Goal: Task Accomplishment & Management: Manage account settings

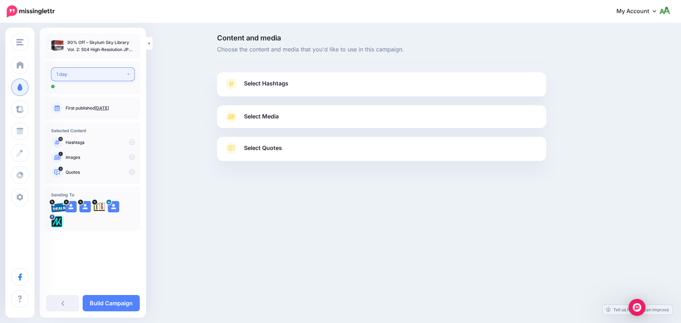
click at [101, 78] on button "1 day" at bounding box center [93, 74] width 84 height 14
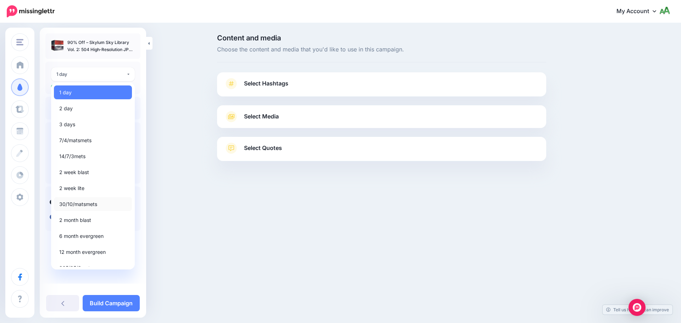
click at [83, 203] on span "30/10/matsmets" at bounding box center [78, 204] width 38 height 9
select select "*****"
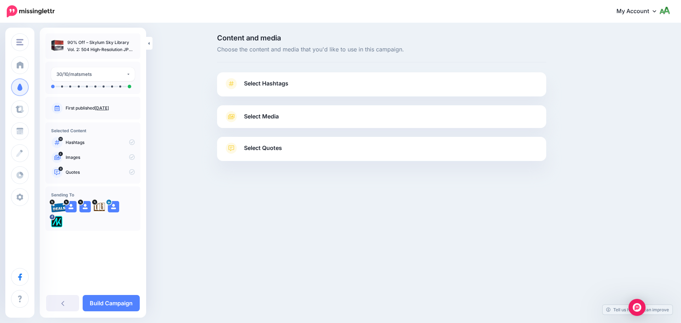
click at [265, 88] on span "Select Hashtags" at bounding box center [266, 84] width 44 height 10
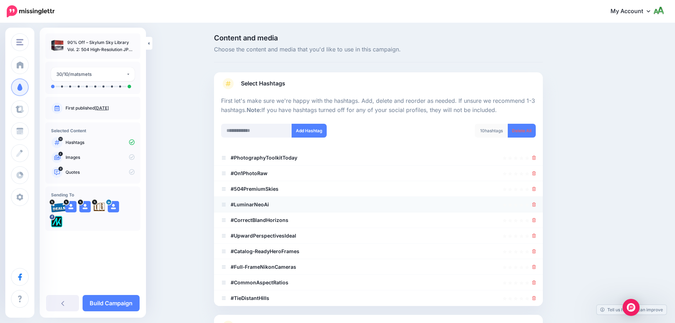
click at [278, 204] on div at bounding box center [378, 204] width 315 height 9
click at [266, 206] on b "#LuminarNeoAi" at bounding box center [250, 204] width 38 height 6
click at [268, 206] on b "#LuminarNeoAi" at bounding box center [250, 204] width 38 height 6
click at [539, 206] on li "#LuminarNeoAi" at bounding box center [378, 205] width 329 height 16
click at [280, 132] on input "text" at bounding box center [256, 131] width 71 height 14
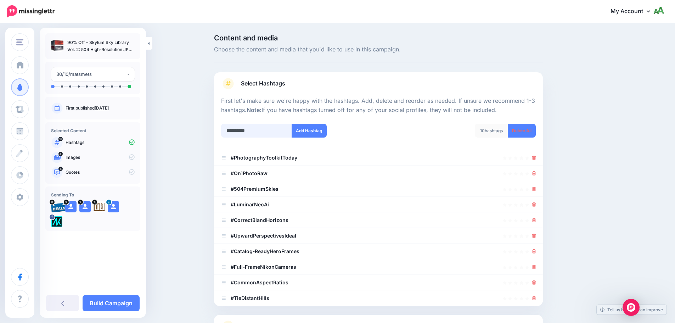
type input "**********"
click at [356, 121] on div at bounding box center [378, 119] width 315 height 9
click at [321, 133] on button "Add Hashtag" at bounding box center [309, 131] width 35 height 14
click at [277, 130] on input "text" at bounding box center [256, 131] width 71 height 14
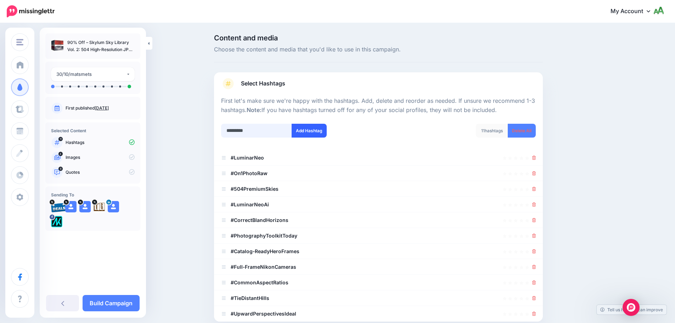
type input "*********"
click at [318, 136] on button "Add Hashtag" at bounding box center [309, 131] width 35 height 14
click at [273, 133] on input "text" at bounding box center [256, 131] width 71 height 14
type input "******"
click at [319, 134] on button "Add Hashtag" at bounding box center [309, 131] width 35 height 14
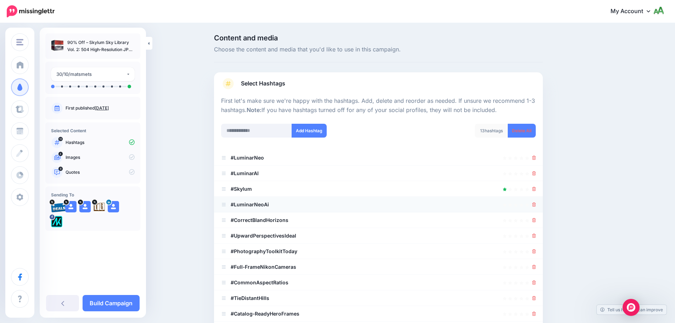
click at [536, 205] on icon at bounding box center [534, 204] width 4 height 4
click at [536, 206] on icon at bounding box center [534, 204] width 4 height 4
click at [536, 215] on li "#UpwardPerspectivesIdeal" at bounding box center [378, 220] width 329 height 16
click at [536, 234] on icon at bounding box center [534, 236] width 4 height 4
click at [536, 236] on icon at bounding box center [534, 236] width 4 height 4
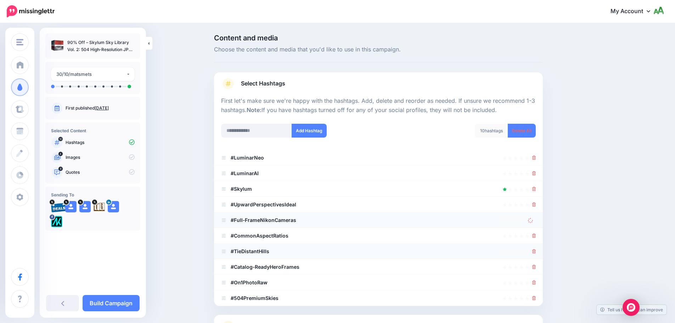
click at [536, 250] on icon at bounding box center [534, 251] width 4 height 4
click at [535, 237] on icon at bounding box center [534, 236] width 4 height 4
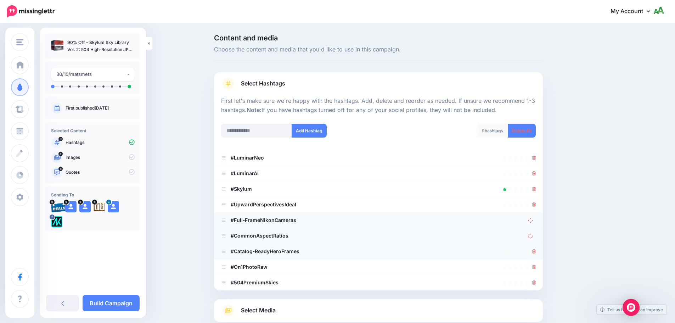
click at [536, 251] on icon at bounding box center [534, 251] width 4 height 4
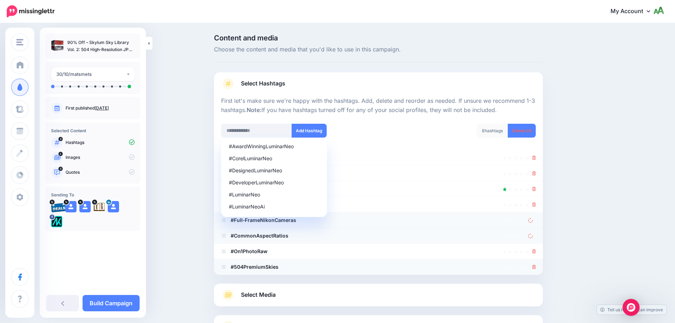
click at [536, 268] on icon at bounding box center [534, 267] width 4 height 4
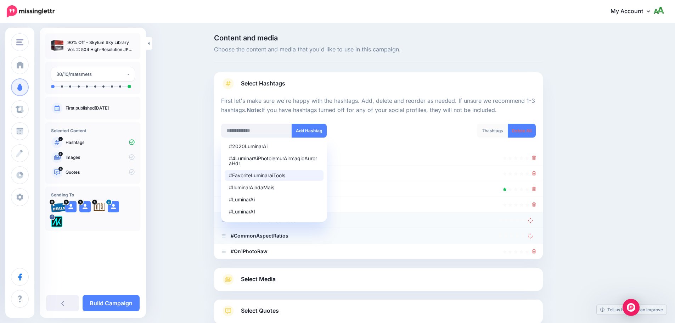
click at [208, 173] on div "Content and media Choose the content and media that you'd like to use in this c…" at bounding box center [337, 197] width 675 height 346
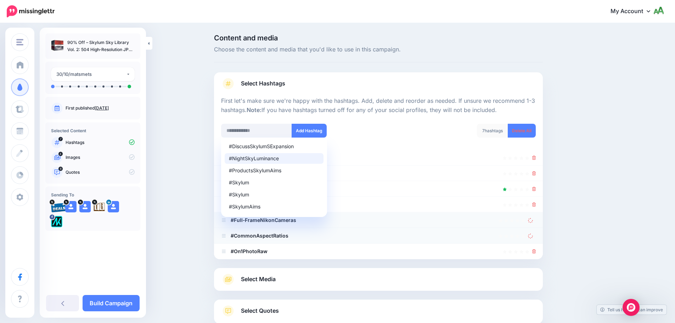
click at [206, 166] on div "Content and media Choose the content and media that you'd like to use in this c…" at bounding box center [337, 197] width 675 height 346
click at [246, 136] on input "text" at bounding box center [256, 131] width 71 height 14
click at [644, 151] on div "Content and media Choose the content and media that you'd like to use in this c…" at bounding box center [337, 197] width 675 height 346
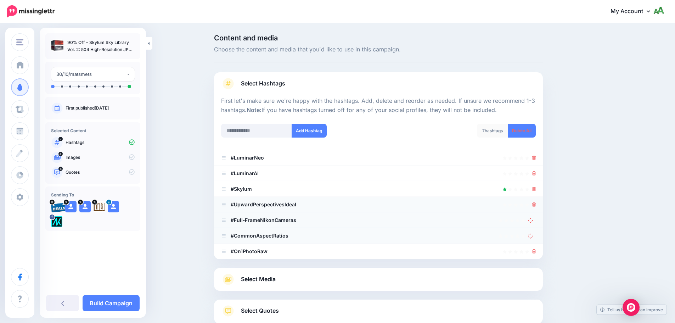
click at [536, 203] on icon at bounding box center [534, 204] width 4 height 4
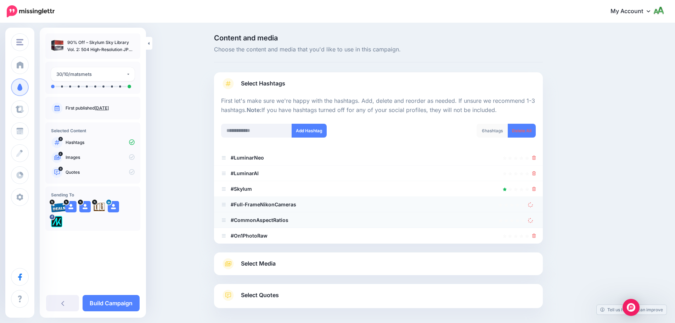
click at [533, 204] on icon at bounding box center [530, 204] width 5 height 5
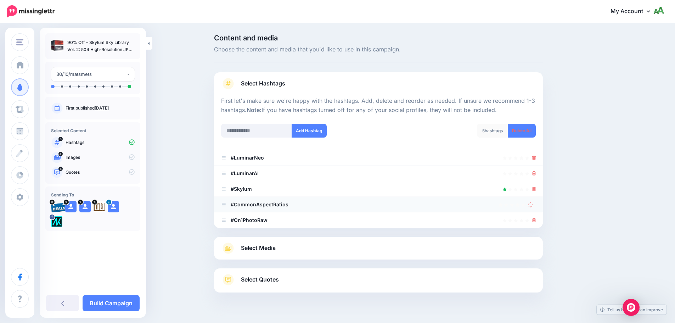
click at [533, 205] on icon at bounding box center [530, 204] width 5 height 5
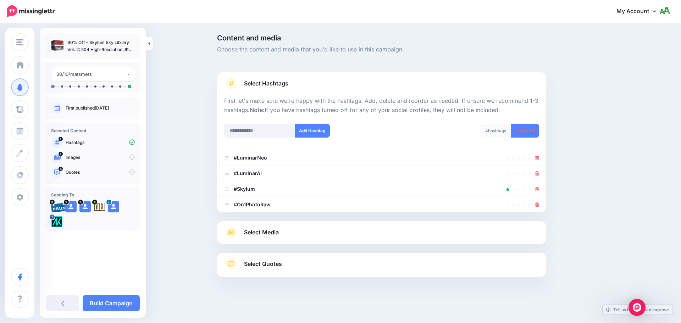
click at [300, 231] on link "Select Media" at bounding box center [381, 232] width 315 height 11
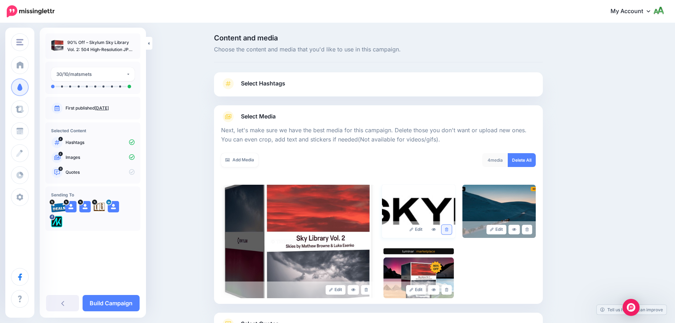
click at [452, 229] on link at bounding box center [447, 230] width 10 height 10
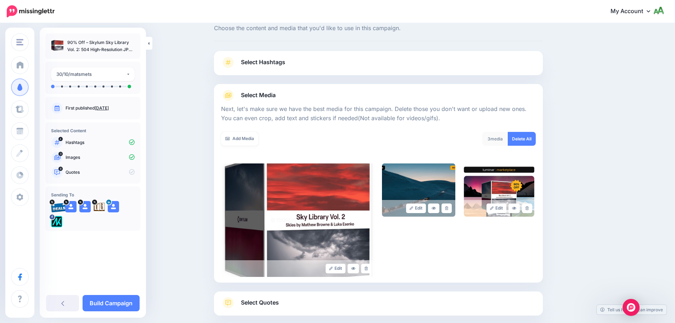
scroll to position [60, 0]
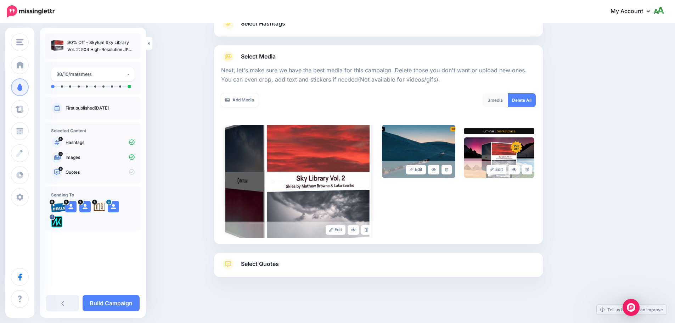
click at [307, 270] on link "Select Quotes" at bounding box center [378, 267] width 315 height 18
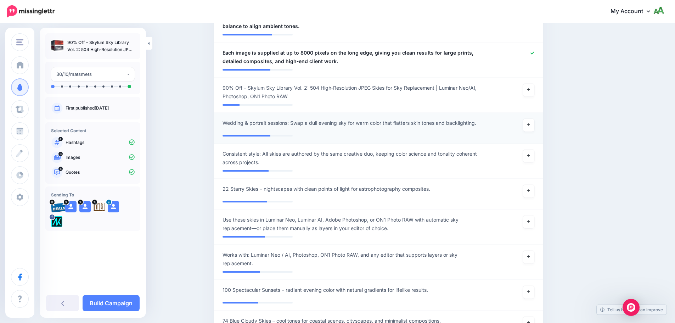
scroll to position [450, 0]
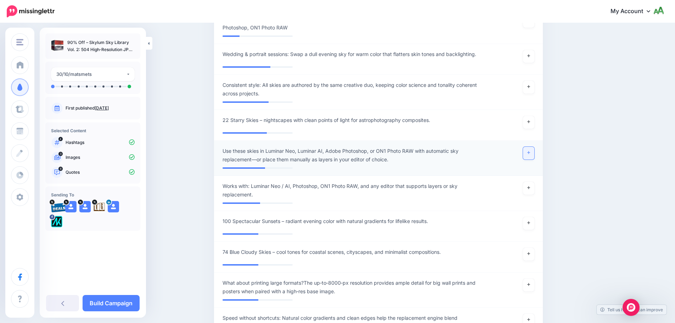
click at [530, 148] on link at bounding box center [528, 153] width 11 height 13
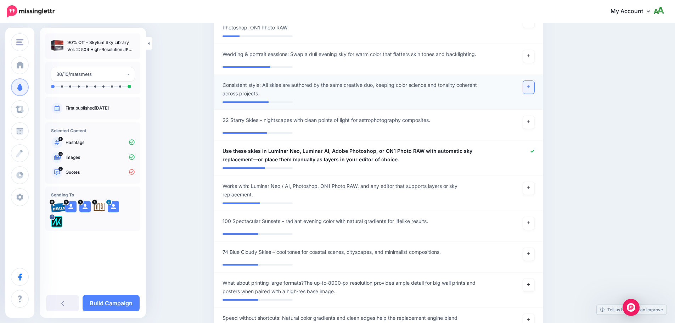
click at [528, 81] on link at bounding box center [528, 87] width 11 height 13
click at [533, 50] on link at bounding box center [528, 56] width 11 height 13
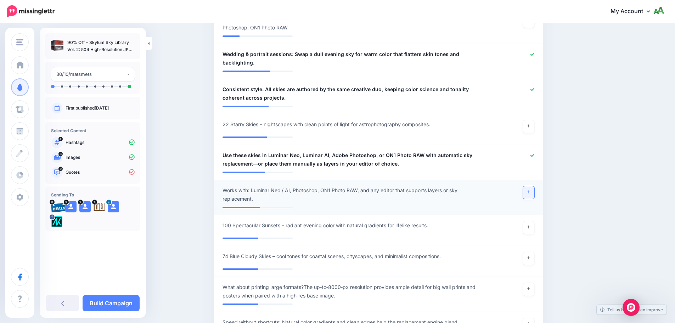
click at [535, 186] on link at bounding box center [528, 192] width 11 height 13
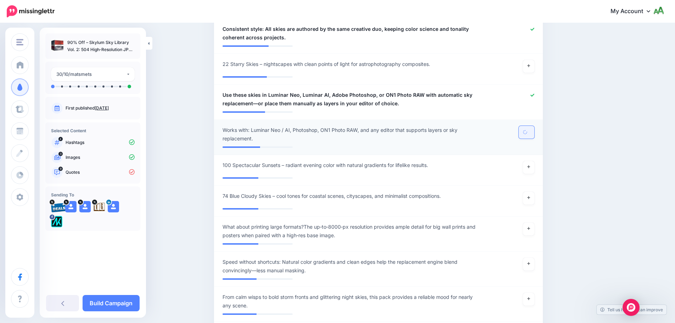
scroll to position [521, 0]
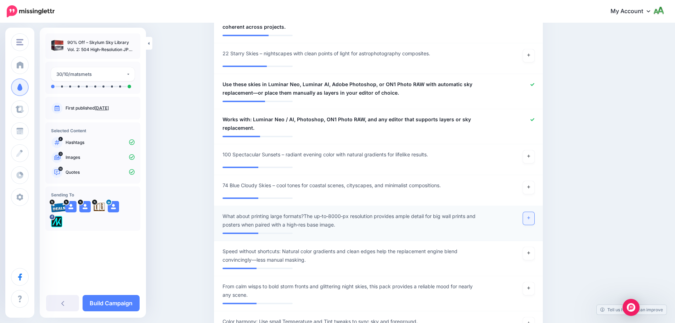
click at [529, 212] on link at bounding box center [528, 218] width 11 height 13
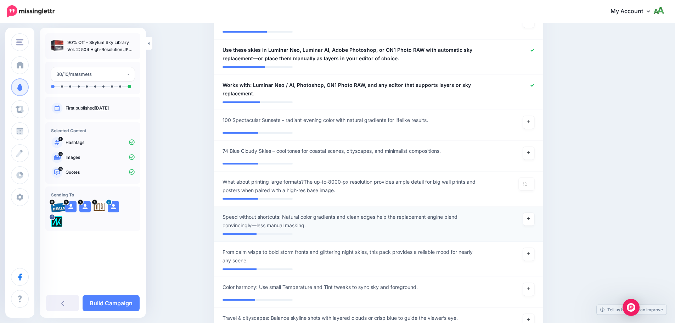
scroll to position [556, 0]
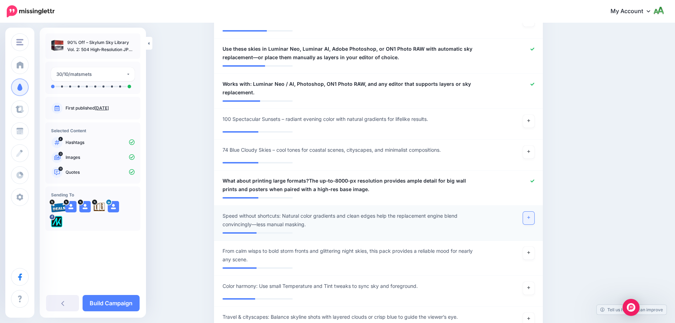
click at [529, 212] on link at bounding box center [528, 218] width 11 height 13
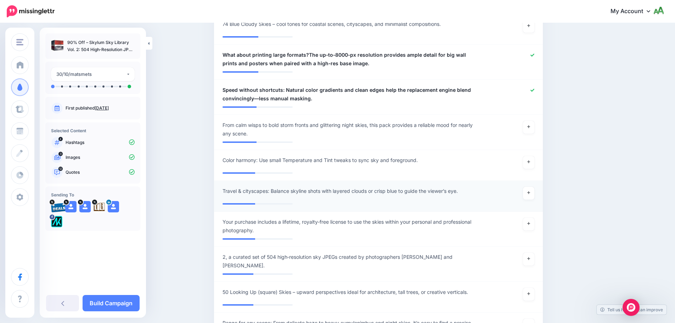
scroll to position [733, 0]
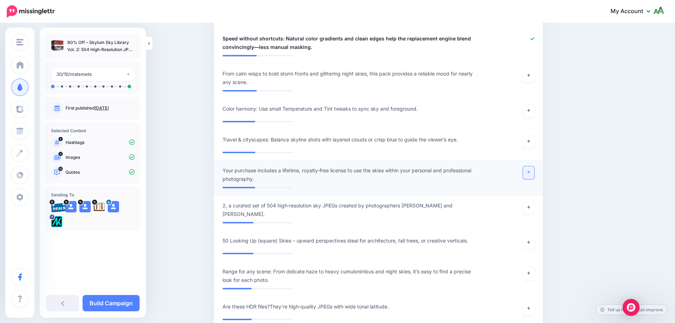
click at [530, 170] on icon at bounding box center [529, 172] width 3 height 4
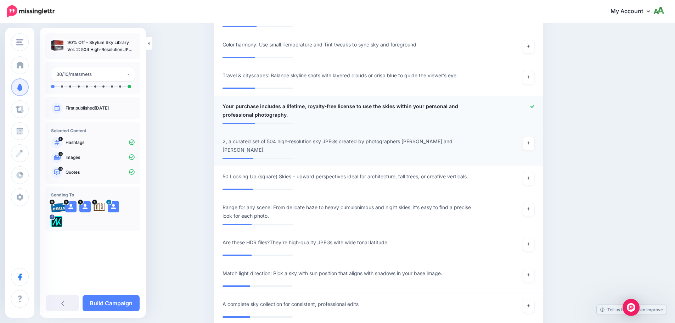
scroll to position [804, 0]
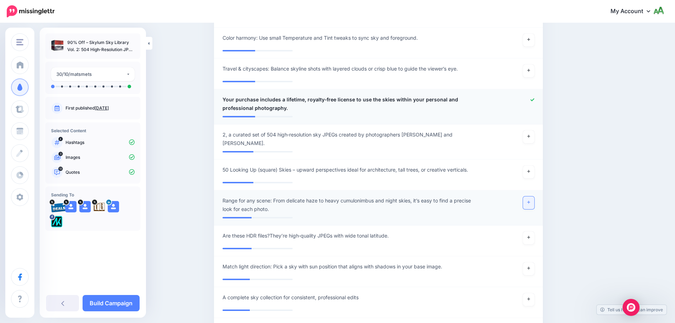
click at [530, 196] on link at bounding box center [528, 202] width 11 height 13
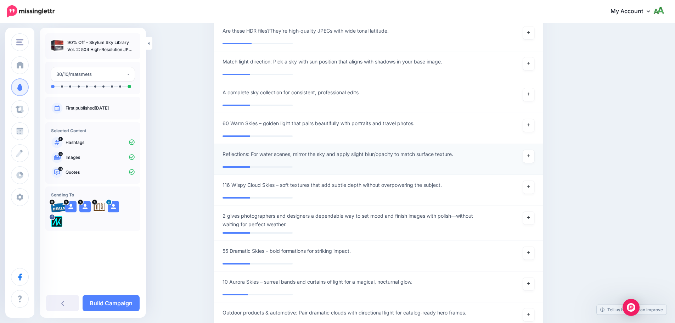
scroll to position [1017, 0]
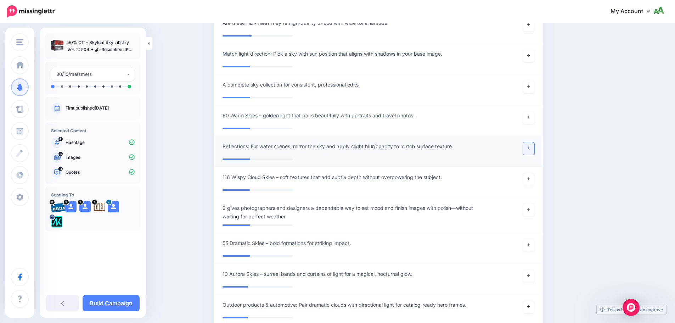
click at [534, 142] on link at bounding box center [528, 148] width 11 height 13
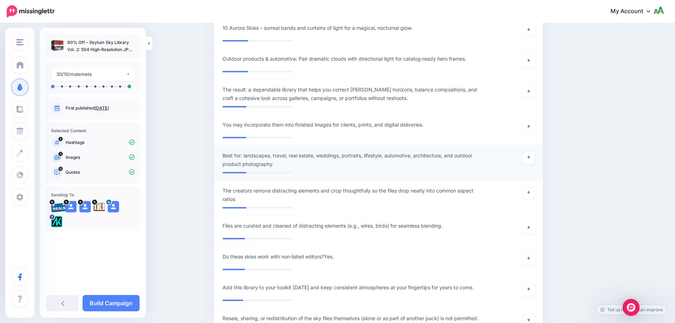
scroll to position [1261, 0]
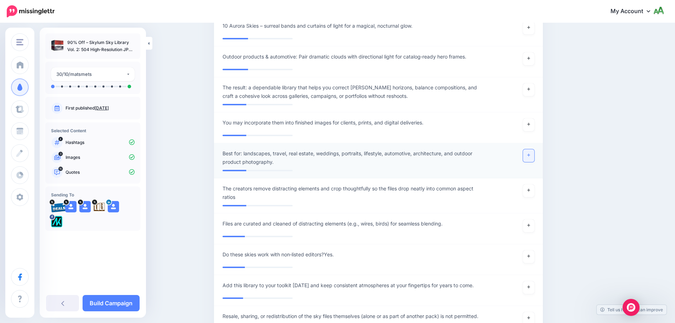
click at [532, 149] on link at bounding box center [528, 155] width 11 height 13
click at [535, 83] on link at bounding box center [528, 89] width 11 height 13
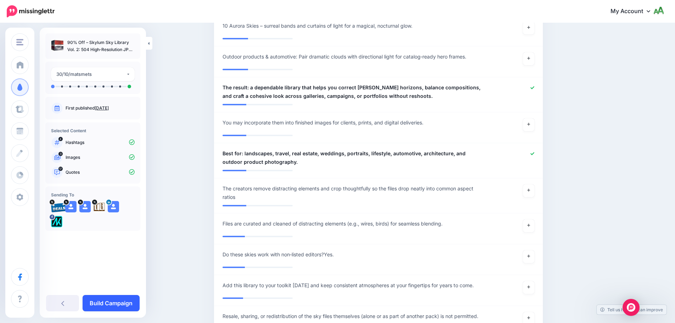
click at [131, 298] on link "Build Campaign" at bounding box center [111, 303] width 57 height 16
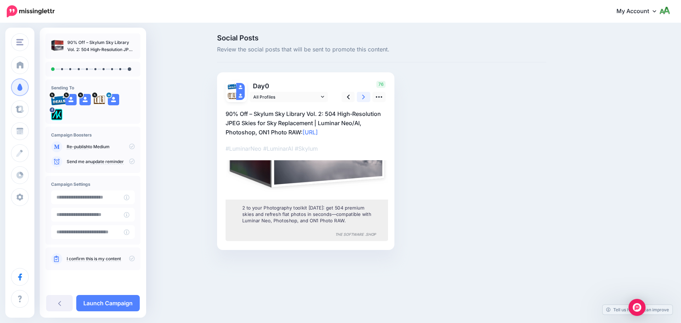
click at [361, 98] on link at bounding box center [363, 97] width 13 height 10
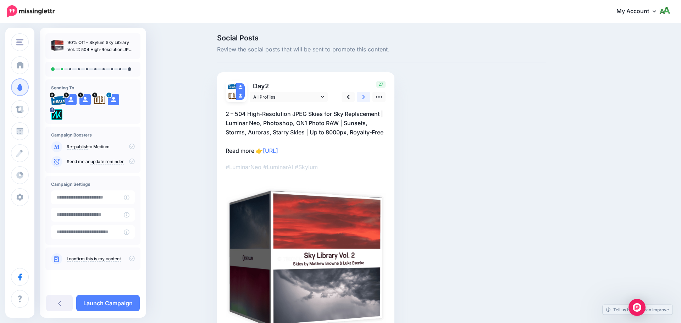
click at [361, 98] on link at bounding box center [363, 97] width 13 height 10
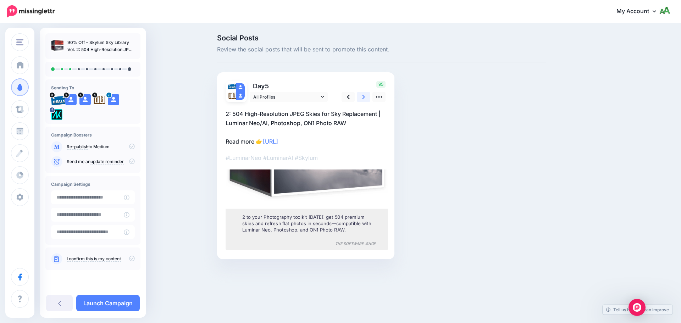
click at [361, 98] on link at bounding box center [363, 97] width 13 height 10
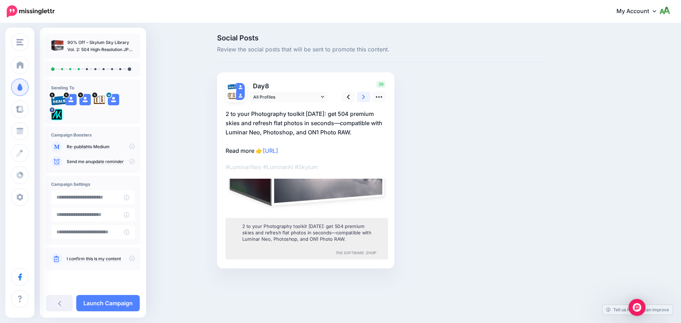
click at [361, 98] on link at bounding box center [363, 97] width 13 height 10
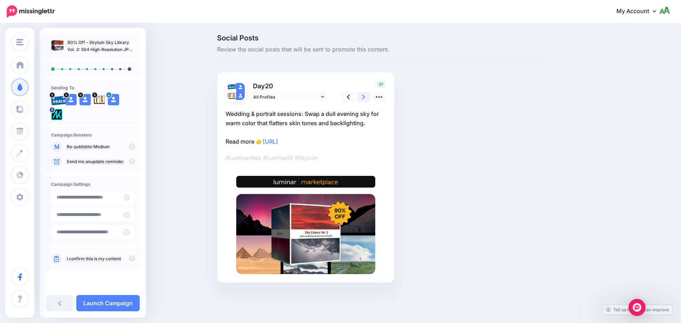
click at [361, 98] on link at bounding box center [363, 97] width 13 height 10
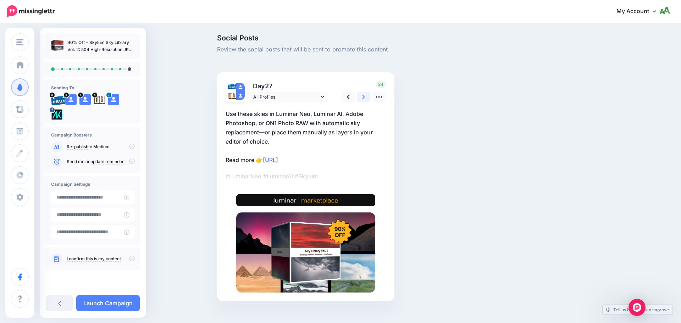
click at [361, 98] on link at bounding box center [363, 97] width 13 height 10
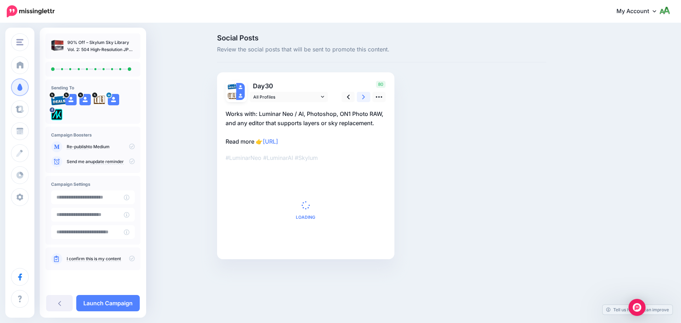
drag, startPoint x: 361, startPoint y: 98, endPoint x: 150, endPoint y: 265, distance: 268.3
click at [361, 98] on link at bounding box center [363, 97] width 13 height 10
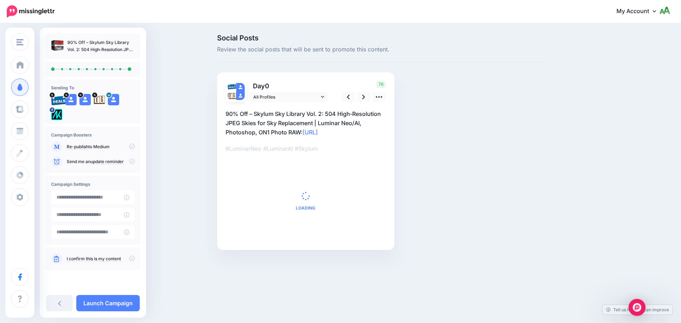
click at [127, 159] on p "Send me an update reminder" at bounding box center [101, 161] width 68 height 6
click at [132, 160] on icon at bounding box center [132, 161] width 6 height 6
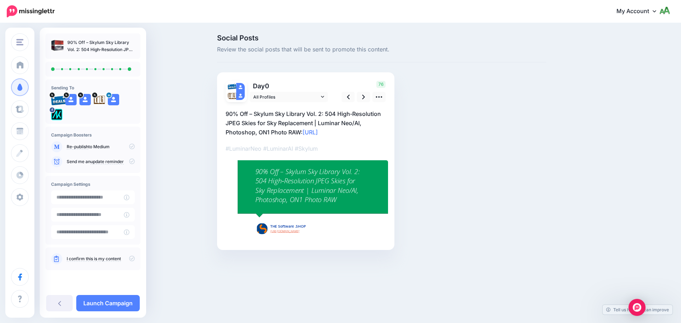
click at [132, 160] on icon at bounding box center [132, 161] width 6 height 6
click at [130, 258] on icon at bounding box center [132, 259] width 6 height 6
click at [122, 299] on link "Launch Campaign" at bounding box center [107, 303] width 63 height 16
